Goal: Task Accomplishment & Management: Complete application form

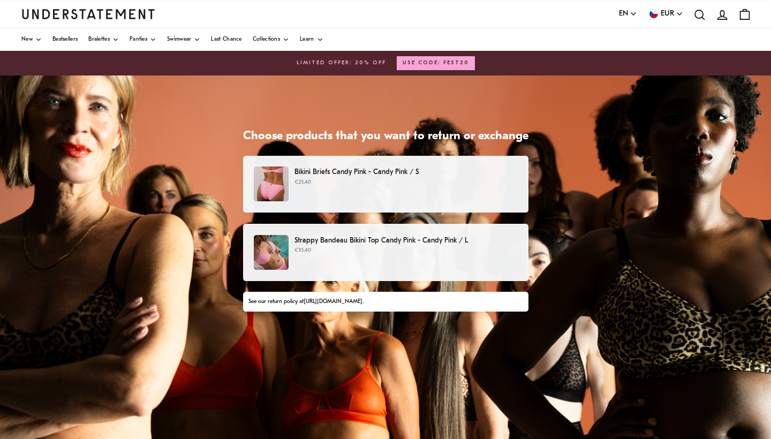
click at [404, 184] on p "€23.40" at bounding box center [405, 182] width 223 height 9
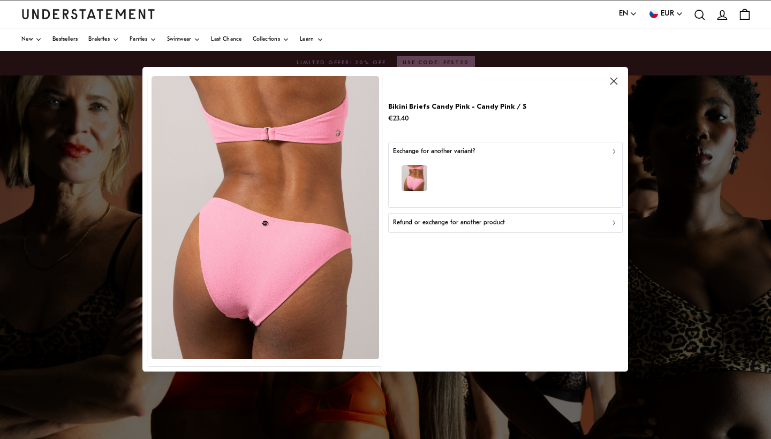
click at [444, 222] on p "Refund or exchange for another product" at bounding box center [449, 223] width 112 height 10
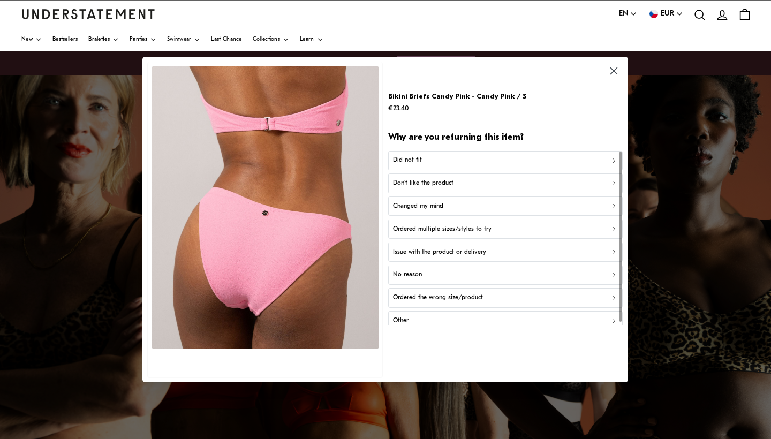
click at [435, 165] on button "Did not fit" at bounding box center [505, 159] width 234 height 19
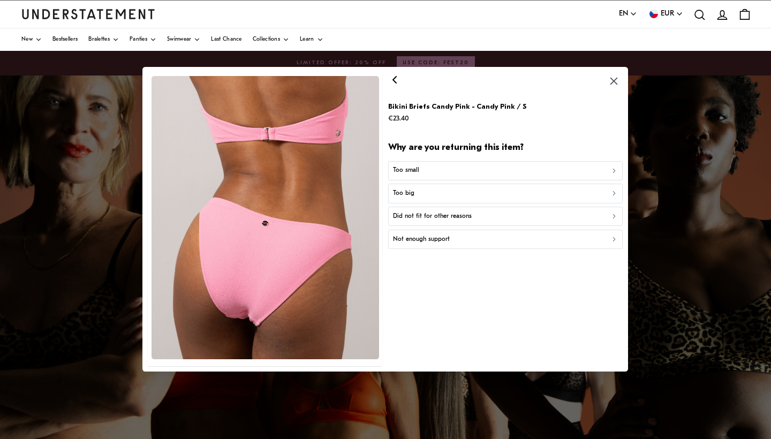
click at [442, 222] on button "Did not fit for other reasons" at bounding box center [505, 216] width 234 height 19
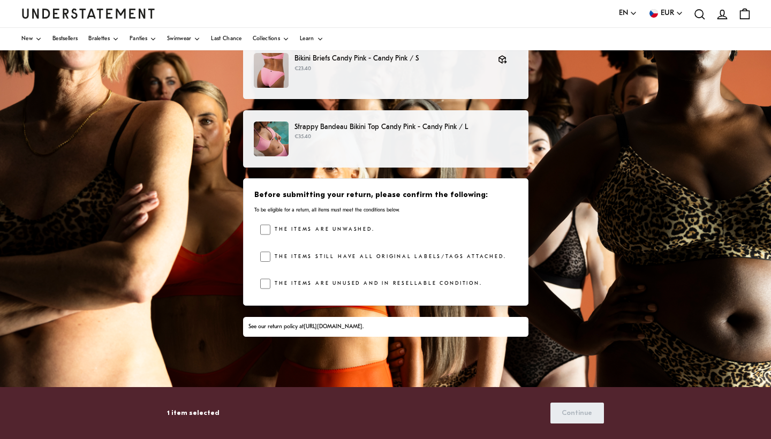
scroll to position [100, 0]
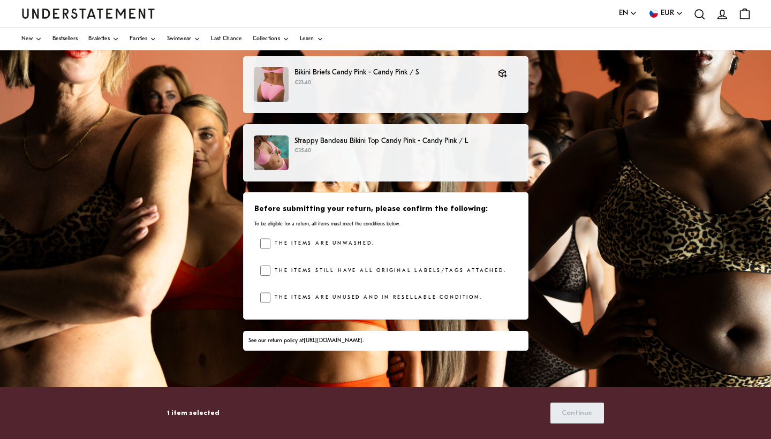
click at [396, 147] on p "€35.40" at bounding box center [405, 151] width 223 height 9
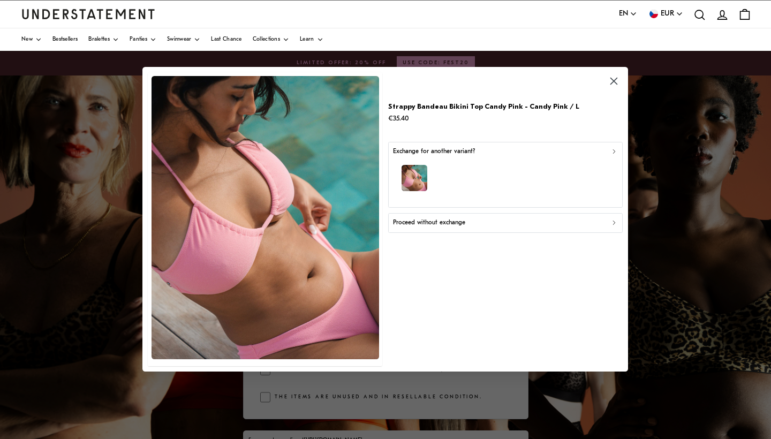
click at [424, 229] on button "Proceed without exchange" at bounding box center [505, 223] width 234 height 19
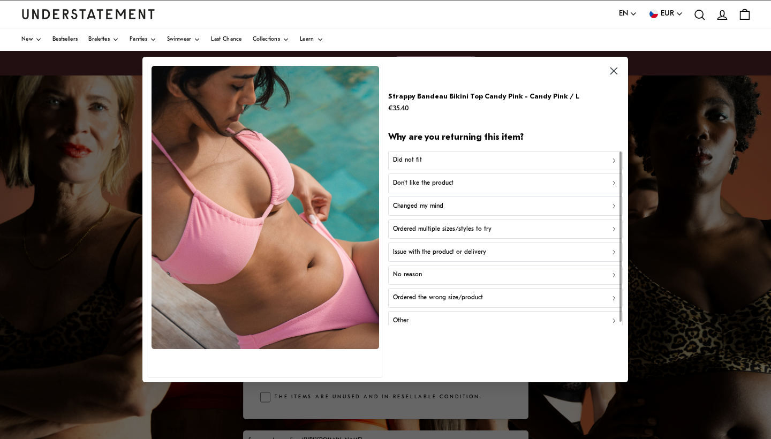
click at [446, 160] on div "Did not fit" at bounding box center [505, 160] width 225 height 10
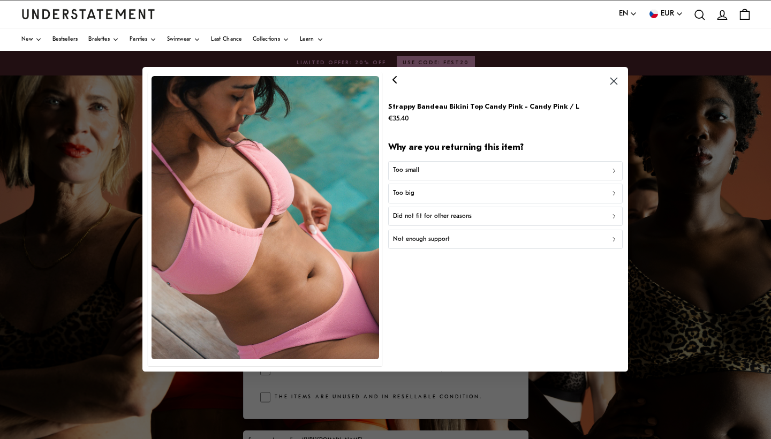
click at [428, 200] on button "Too big" at bounding box center [505, 193] width 234 height 19
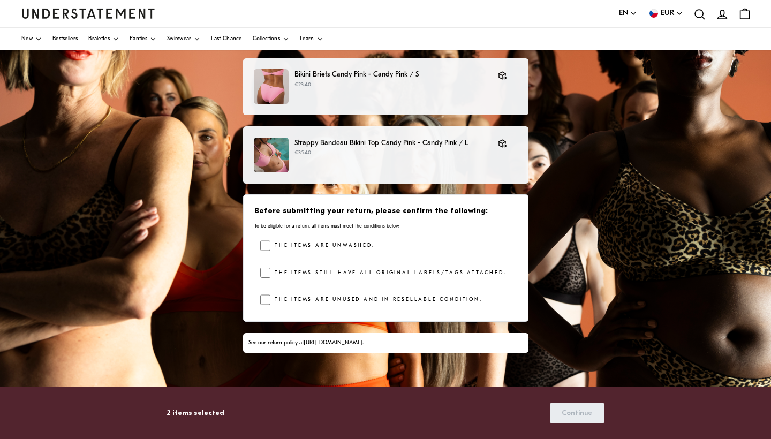
scroll to position [91, 0]
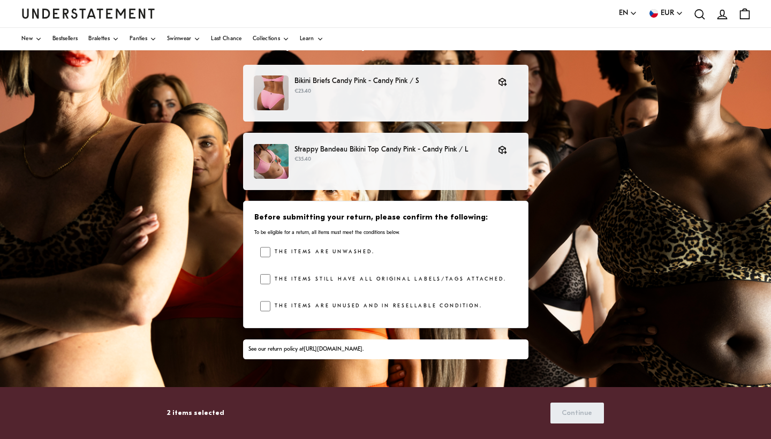
click at [237, 431] on div "2 items selected Continue" at bounding box center [385, 413] width 437 height 52
click at [578, 413] on span "Continue" at bounding box center [577, 413] width 31 height 20
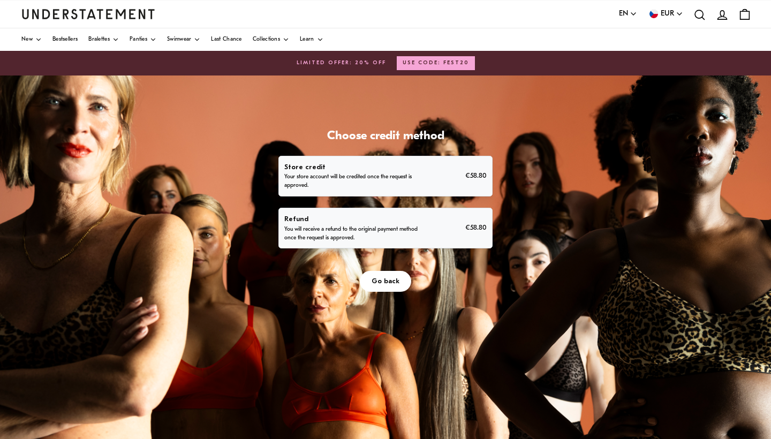
click at [420, 242] on p "You will receive a refund to the original payment method once the request is ap…" at bounding box center [352, 233] width 136 height 17
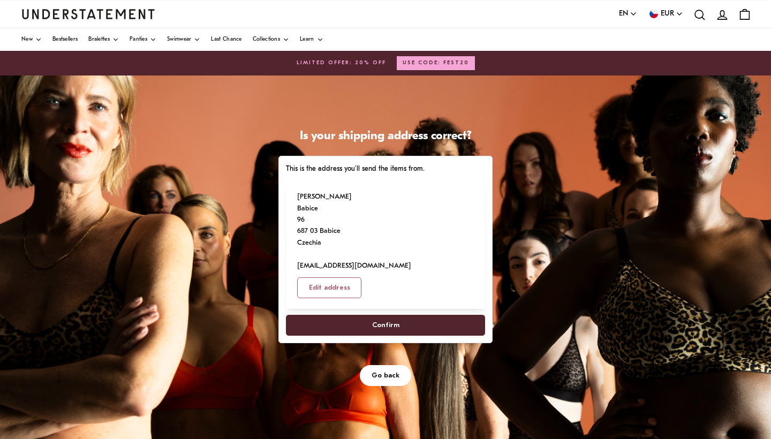
click at [473, 335] on span "Confirm" at bounding box center [386, 325] width 176 height 20
select select "**"
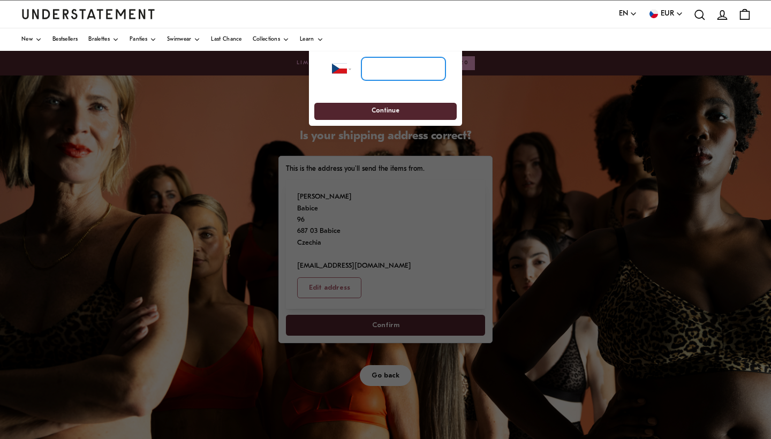
click at [377, 68] on input "tel" at bounding box center [403, 69] width 84 height 24
click at [448, 275] on div at bounding box center [385, 219] width 771 height 439
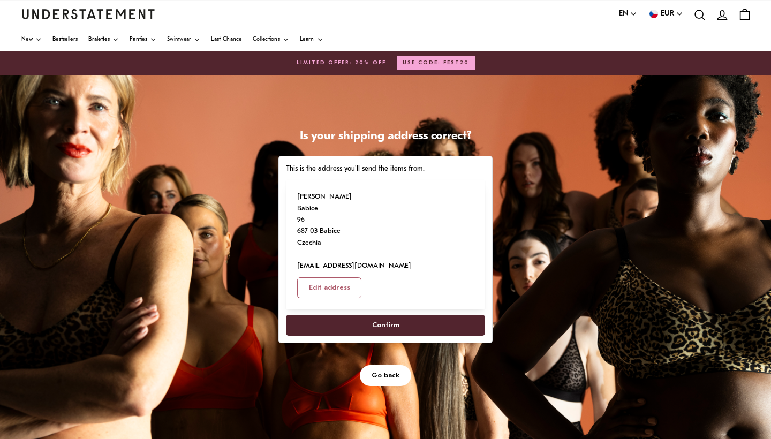
click at [421, 315] on span "Confirm" at bounding box center [386, 325] width 176 height 20
click at [357, 315] on span "Confirm" at bounding box center [386, 325] width 176 height 20
click at [388, 315] on span "Confirm" at bounding box center [385, 325] width 27 height 20
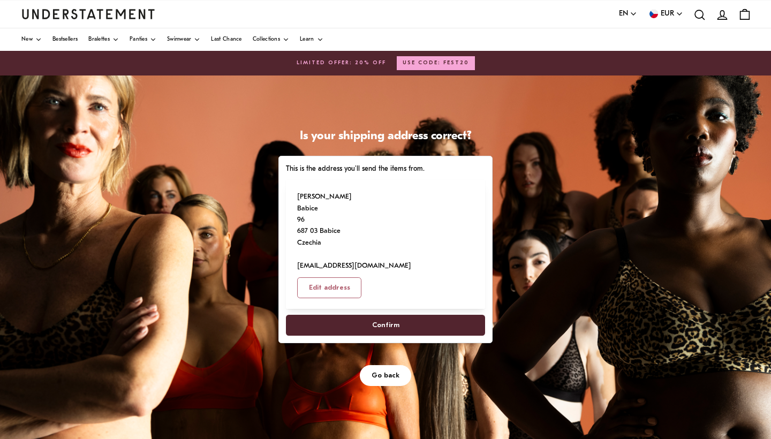
click at [350, 278] on span "Edit address" at bounding box center [329, 288] width 41 height 20
select select "**"
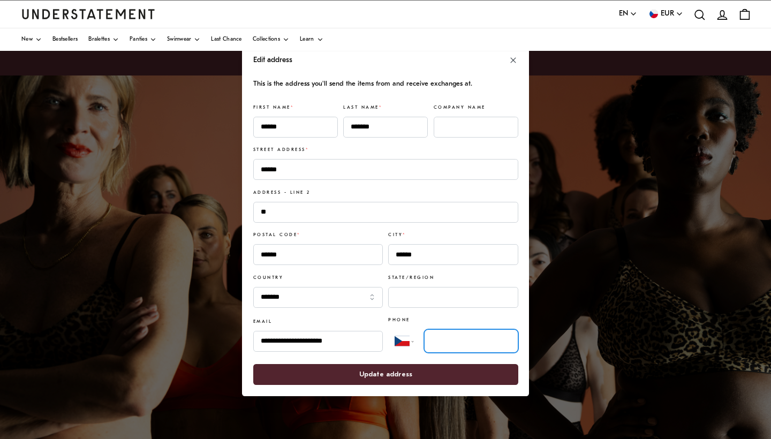
click at [475, 348] on input "tel" at bounding box center [471, 341] width 94 height 24
type input "**********"
click at [408, 378] on span "Update address" at bounding box center [385, 375] width 53 height 20
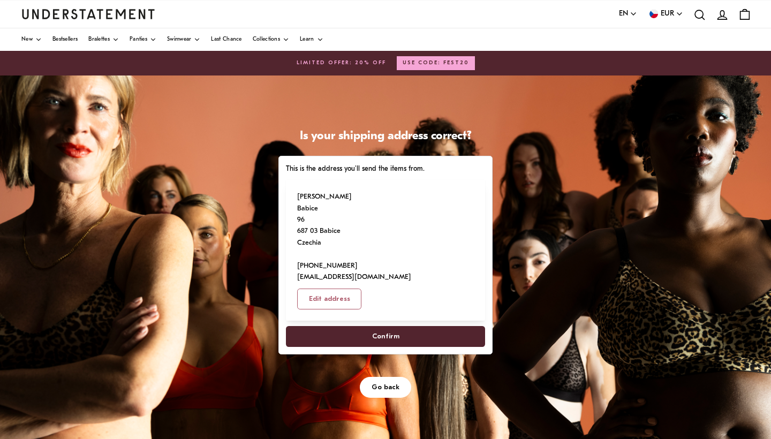
click at [385, 327] on span "Confirm" at bounding box center [385, 337] width 27 height 20
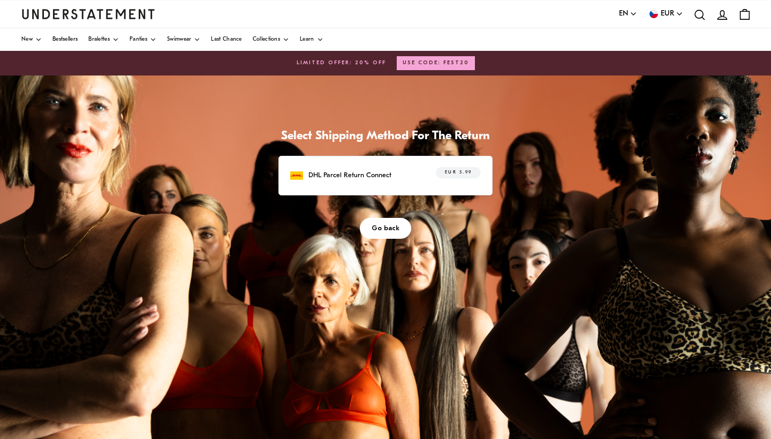
click at [451, 195] on div "DHL Parcel Return Connect EUR 5.99" at bounding box center [385, 176] width 214 height 40
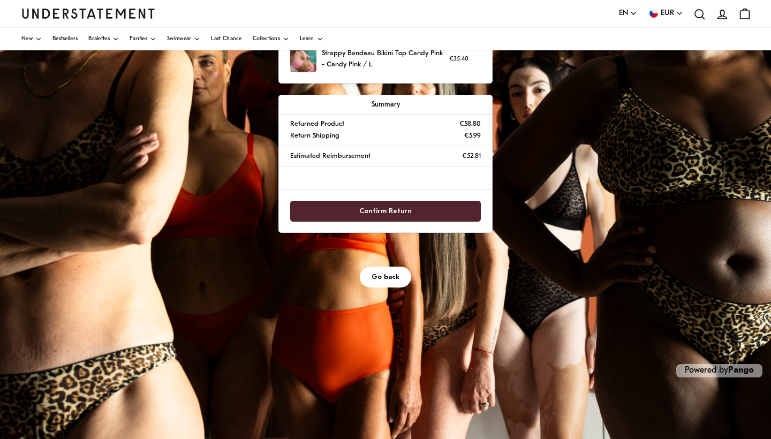
scroll to position [172, 0]
click at [466, 221] on span "Confirm Return" at bounding box center [386, 211] width 168 height 20
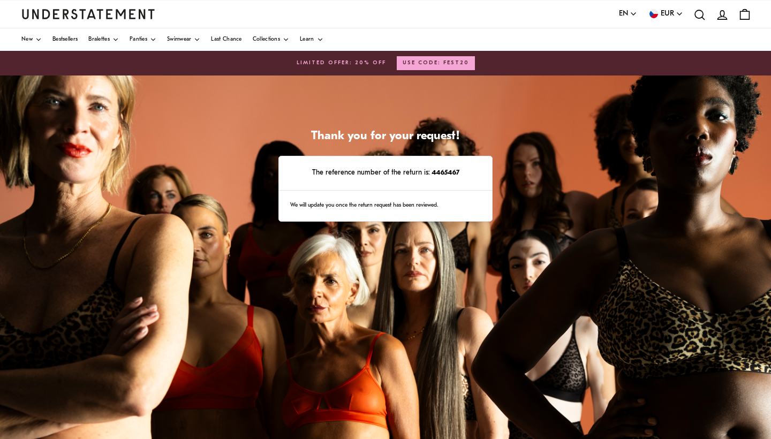
click at [477, 191] on div "The reference number of the return is: 4465467" at bounding box center [385, 173] width 213 height 34
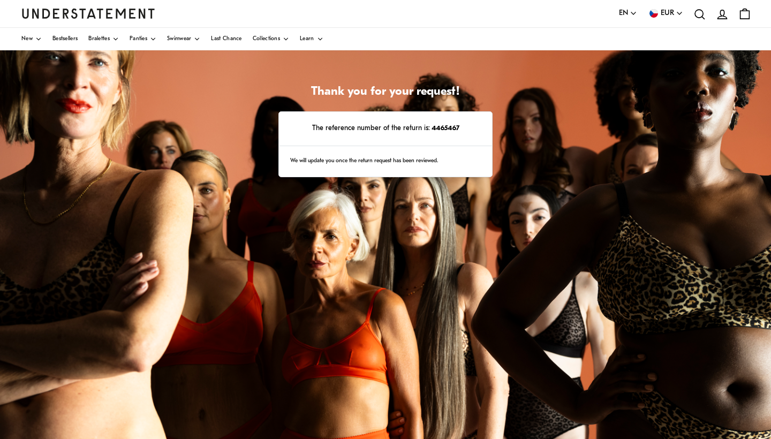
scroll to position [45, 0]
